Goal: Answer question/provide support: Share knowledge or assist other users

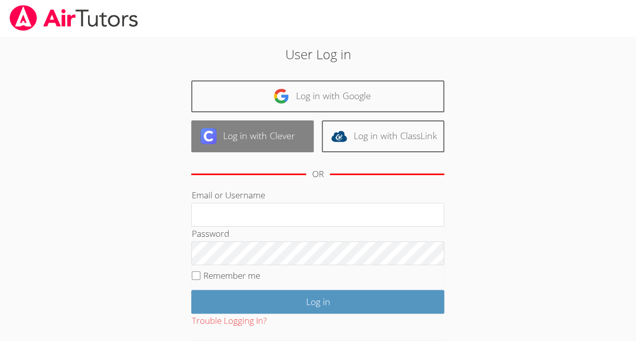
click at [292, 136] on link "Log in with Clever" at bounding box center [252, 136] width 122 height 32
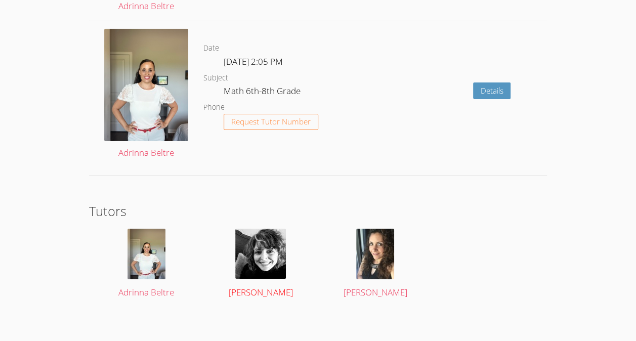
scroll to position [1590, 0]
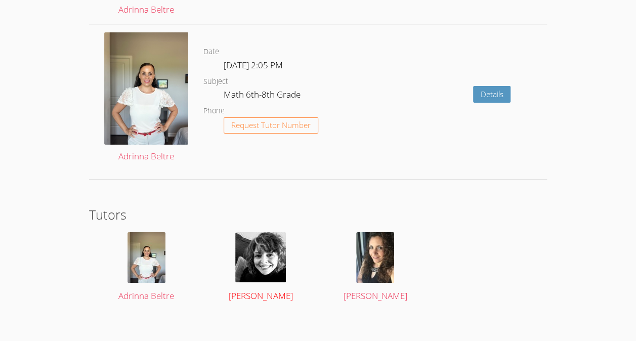
click at [275, 251] on img at bounding box center [260, 257] width 51 height 50
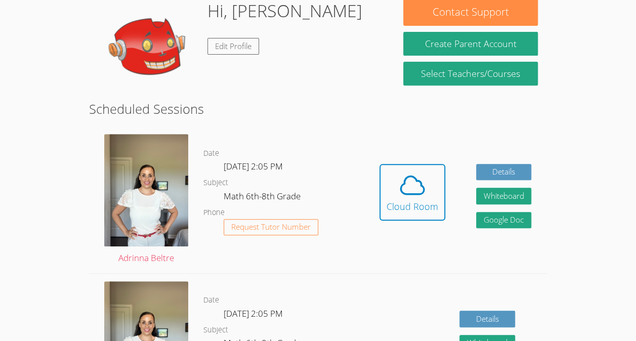
scroll to position [168, 0]
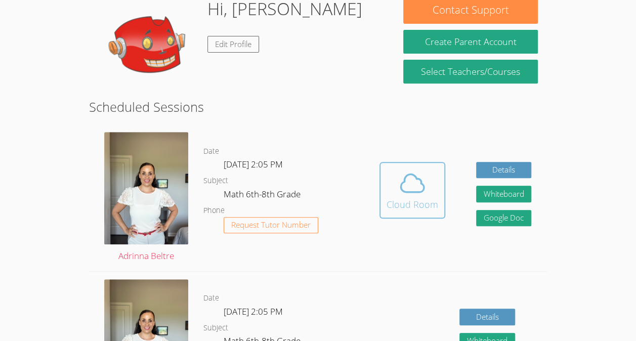
click at [404, 192] on icon at bounding box center [412, 183] width 28 height 28
click at [421, 184] on icon at bounding box center [412, 183] width 23 height 18
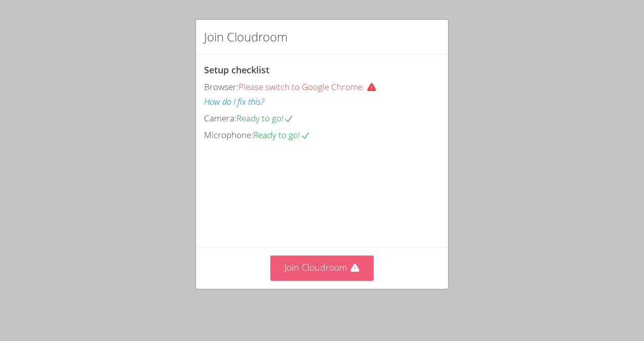
click at [316, 268] on button "Join Cloudroom" at bounding box center [322, 268] width 104 height 25
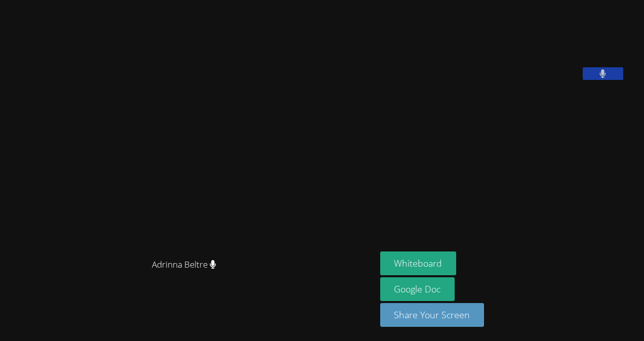
click at [532, 80] on video at bounding box center [456, 42] width 152 height 76
click at [606, 78] on icon at bounding box center [602, 73] width 7 height 9
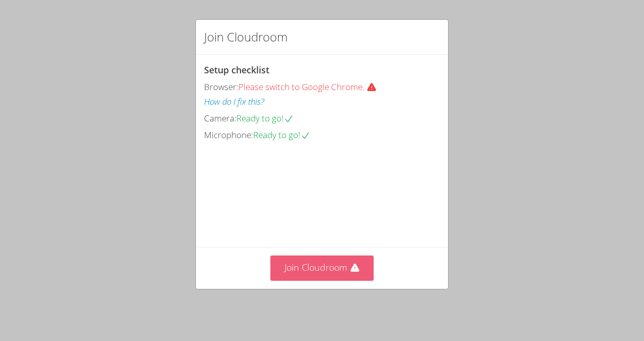
click at [308, 266] on button "Join Cloudroom" at bounding box center [322, 268] width 104 height 25
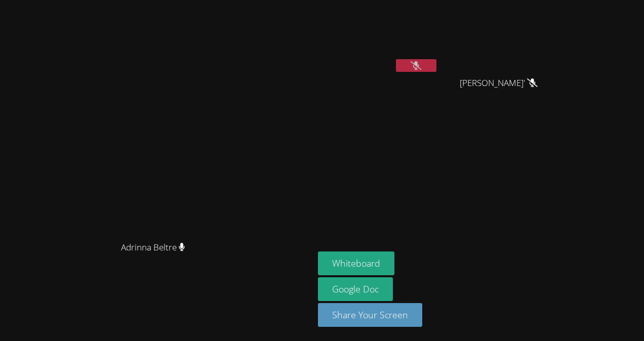
click at [421, 66] on icon at bounding box center [415, 65] width 11 height 9
click at [419, 65] on icon at bounding box center [416, 65] width 6 height 9
drag, startPoint x: 494, startPoint y: 64, endPoint x: 486, endPoint y: 59, distance: 9.1
click at [438, 59] on div "[PERSON_NAME]" at bounding box center [378, 40] width 120 height 72
click at [436, 65] on button at bounding box center [416, 65] width 40 height 13
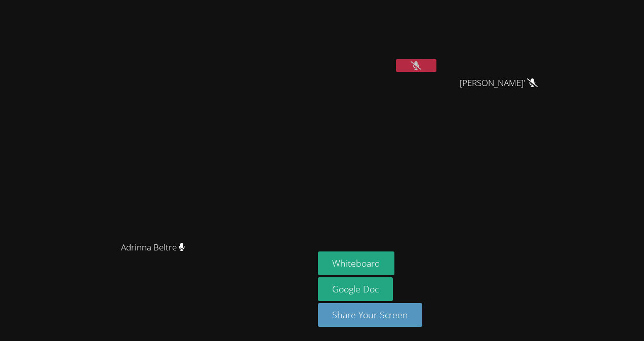
click at [436, 63] on button at bounding box center [416, 65] width 40 height 13
click at [394, 263] on button "Whiteboard" at bounding box center [356, 264] width 76 height 24
click at [421, 64] on icon at bounding box center [415, 65] width 11 height 9
click at [438, 81] on div "[PERSON_NAME]" at bounding box center [378, 58] width 120 height 108
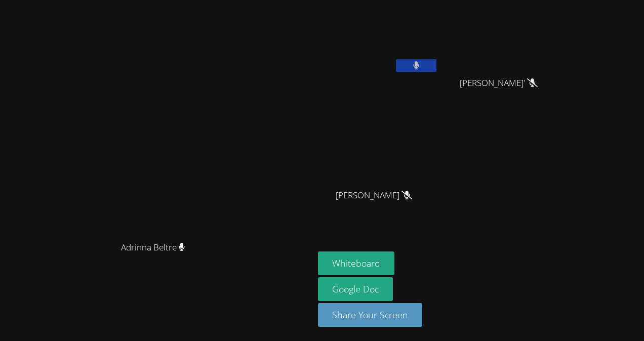
click at [436, 70] on button at bounding box center [416, 65] width 40 height 13
click at [436, 68] on button at bounding box center [416, 65] width 40 height 13
click at [419, 63] on icon at bounding box center [416, 65] width 6 height 9
click at [438, 57] on video at bounding box center [378, 38] width 120 height 68
click at [420, 63] on icon at bounding box center [416, 65] width 7 height 9
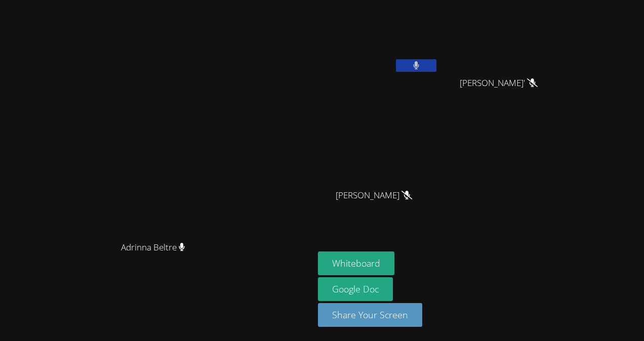
click at [436, 64] on button at bounding box center [416, 65] width 40 height 13
click at [438, 58] on video at bounding box center [378, 38] width 120 height 68
click at [436, 60] on button at bounding box center [416, 65] width 40 height 13
click at [436, 71] on button at bounding box center [416, 65] width 40 height 13
click at [436, 63] on button at bounding box center [416, 65] width 40 height 13
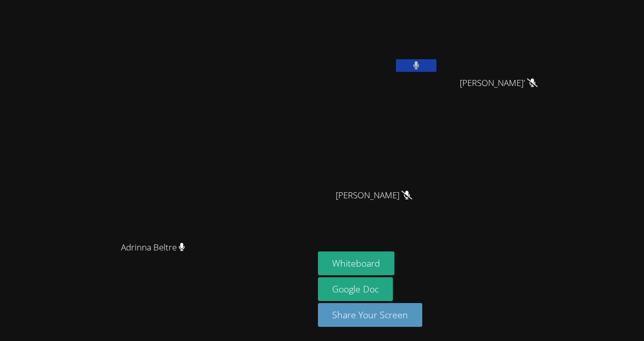
click at [436, 62] on button at bounding box center [416, 65] width 40 height 13
click at [421, 66] on icon at bounding box center [415, 65] width 11 height 9
click at [436, 61] on button at bounding box center [416, 65] width 40 height 13
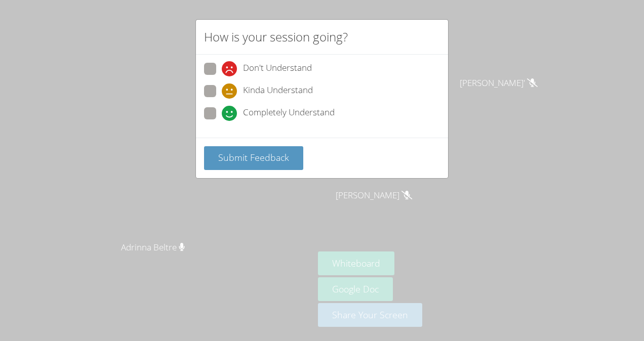
click at [220, 117] on label "Completely Understand" at bounding box center [269, 114] width 131 height 14
click at [222, 116] on input "Completely Understand" at bounding box center [226, 111] width 9 height 9
radio input "true"
click at [217, 155] on button "Submit Feedback" at bounding box center [253, 158] width 99 height 24
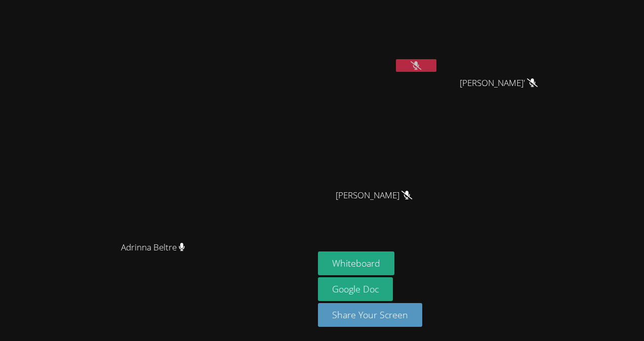
click at [421, 69] on icon at bounding box center [415, 65] width 11 height 9
click at [420, 67] on icon at bounding box center [416, 65] width 7 height 9
click at [436, 64] on button at bounding box center [416, 65] width 40 height 13
click at [438, 58] on video at bounding box center [378, 38] width 120 height 68
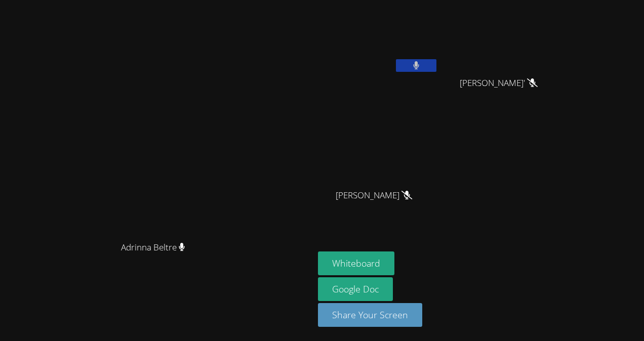
click at [436, 61] on button at bounding box center [416, 65] width 40 height 13
click at [436, 63] on button at bounding box center [416, 65] width 40 height 13
click at [420, 66] on icon at bounding box center [416, 65] width 7 height 9
click at [421, 68] on icon at bounding box center [415, 65] width 11 height 9
click at [436, 63] on button at bounding box center [416, 65] width 40 height 13
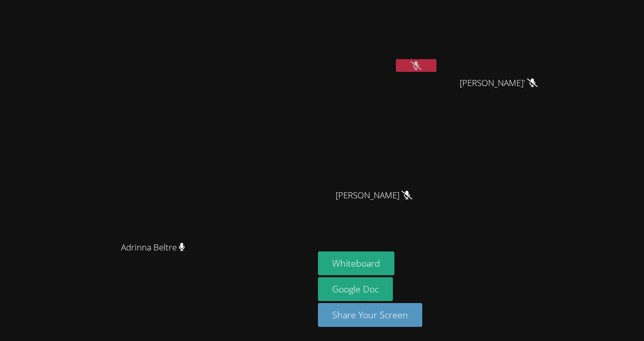
click at [436, 64] on button at bounding box center [416, 65] width 40 height 13
click at [420, 68] on icon at bounding box center [416, 65] width 7 height 9
